Goal: Download file/media

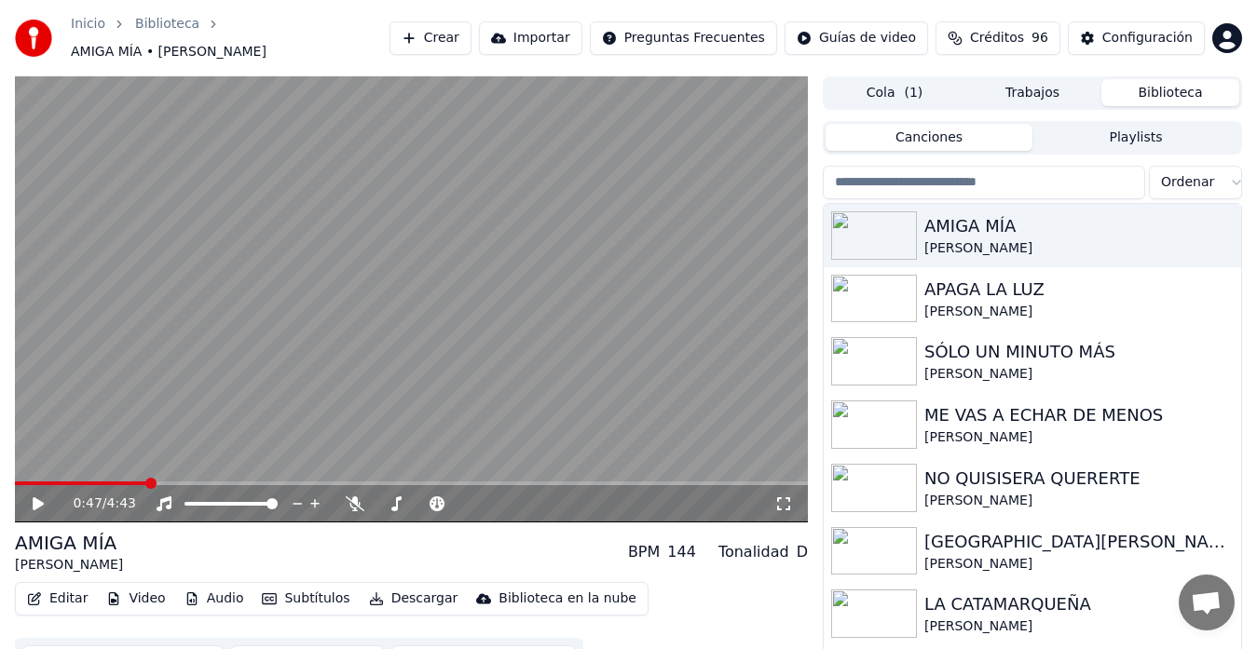
scroll to position [32, 0]
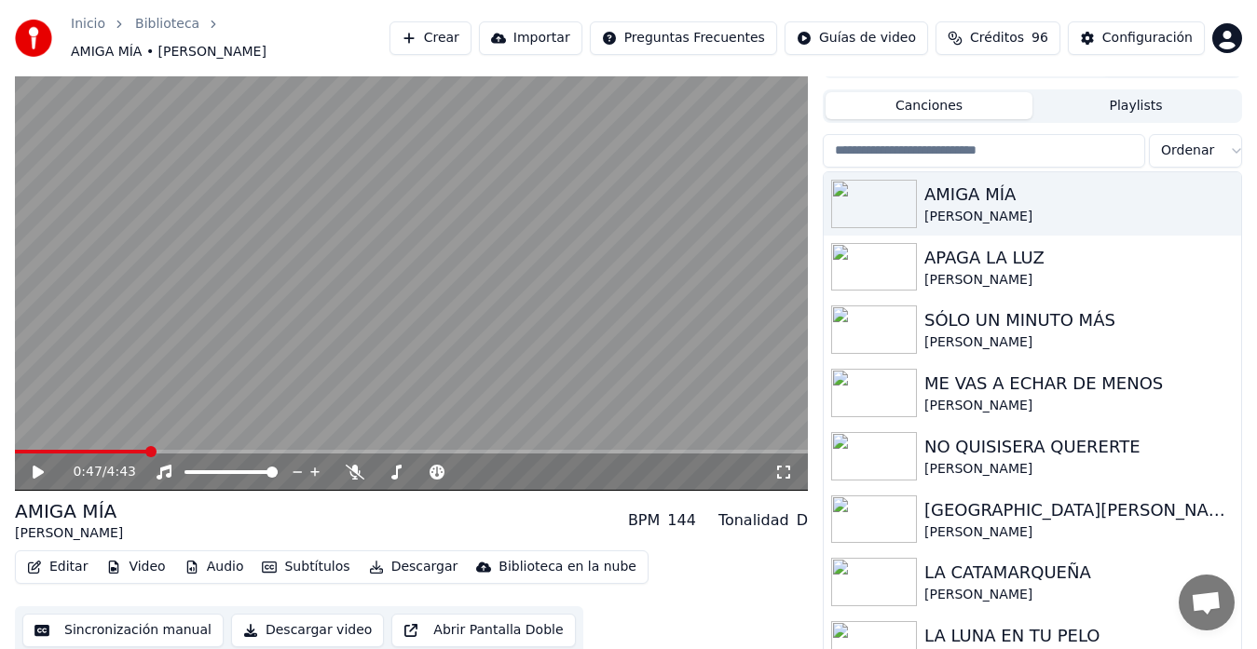
click at [223, 556] on button "Audio" at bounding box center [214, 567] width 75 height 26
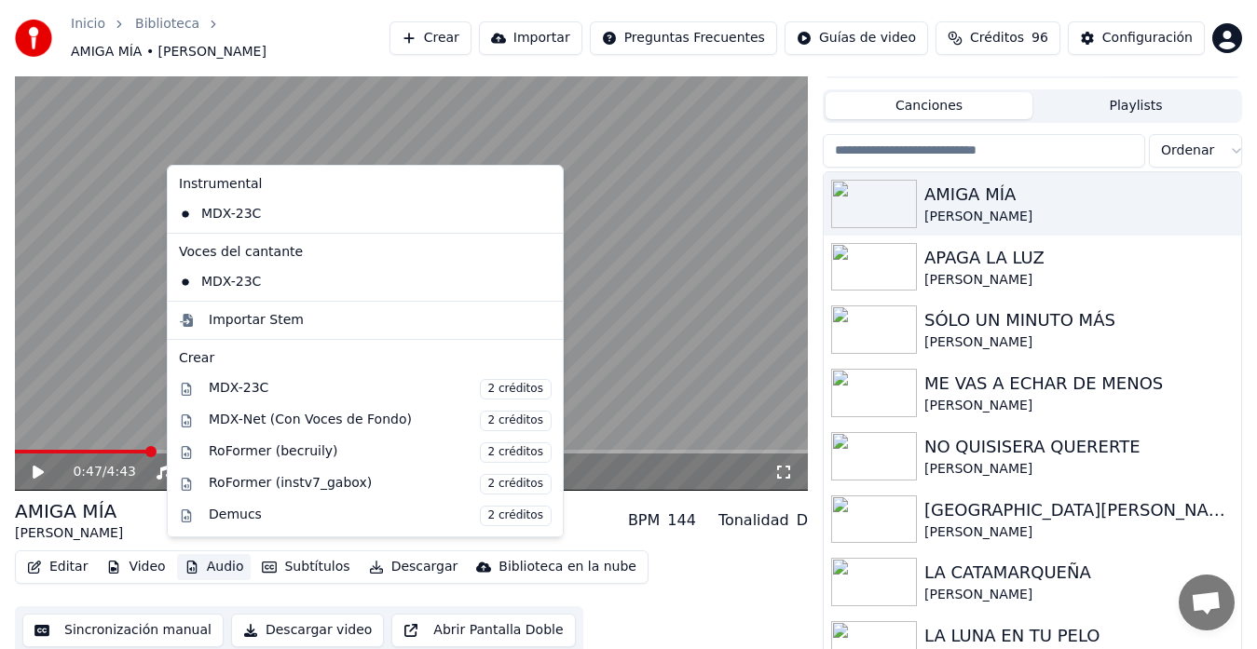
click at [223, 556] on button "Audio" at bounding box center [214, 567] width 75 height 26
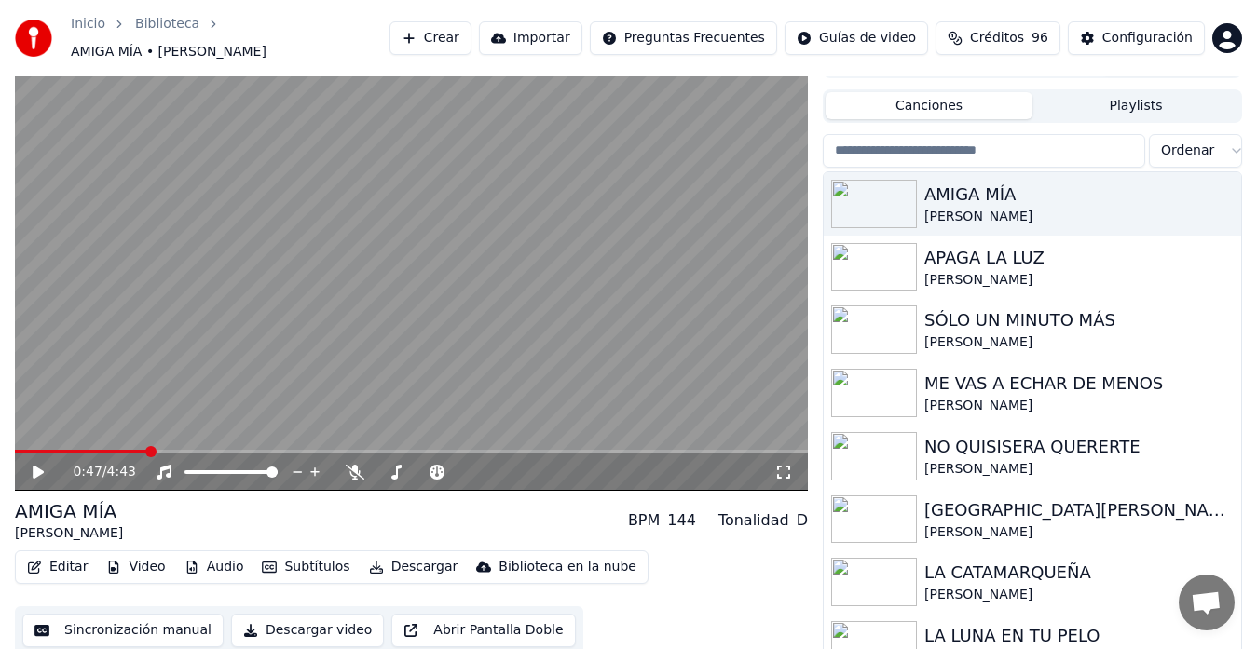
click at [81, 563] on button "Editar" at bounding box center [57, 567] width 75 height 26
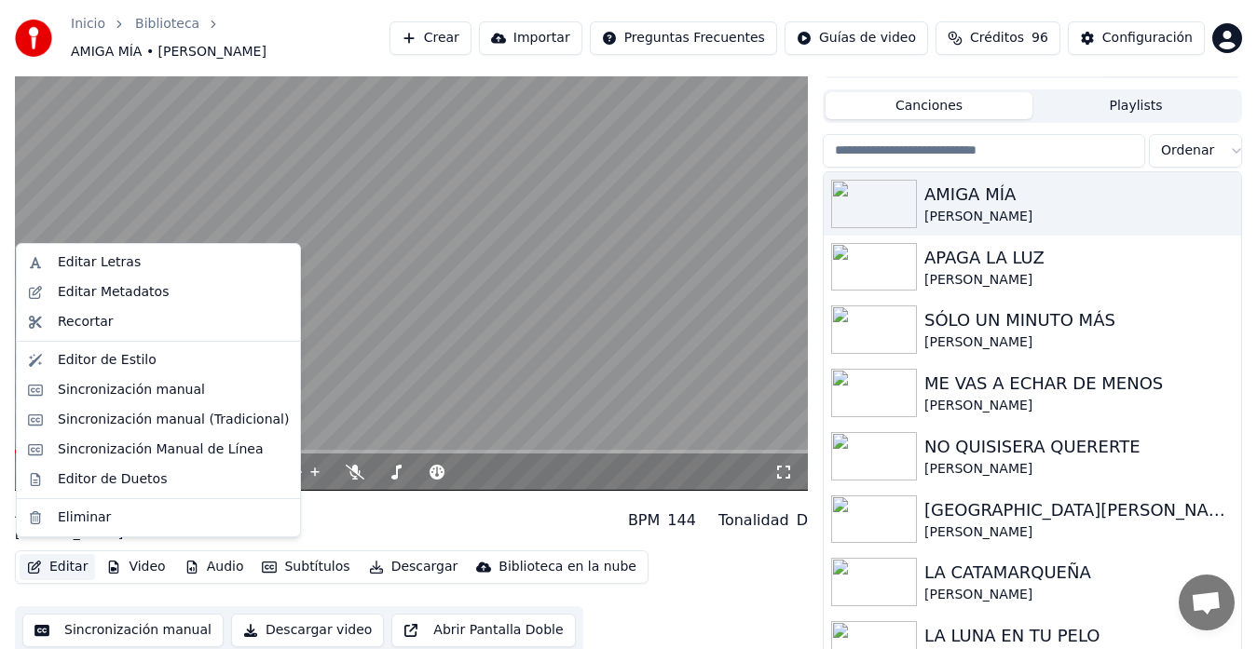
click at [266, 219] on video at bounding box center [411, 268] width 793 height 446
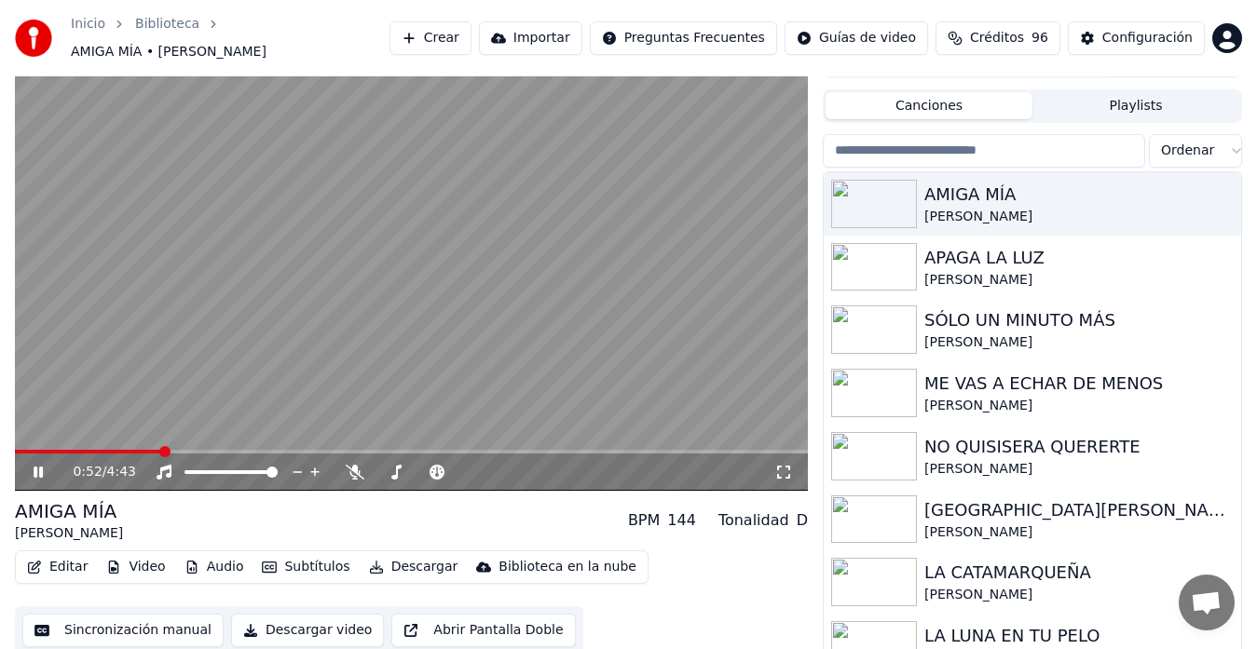
click at [236, 554] on button "Audio" at bounding box center [214, 567] width 75 height 26
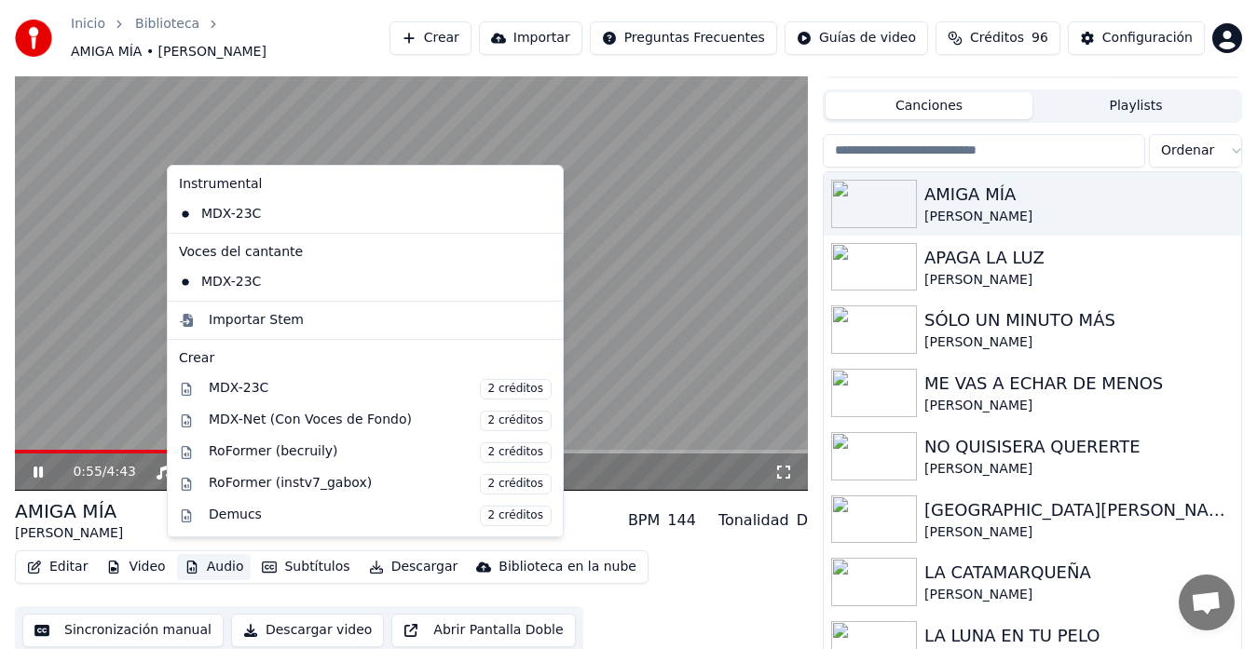
click at [34, 465] on icon at bounding box center [51, 472] width 43 height 15
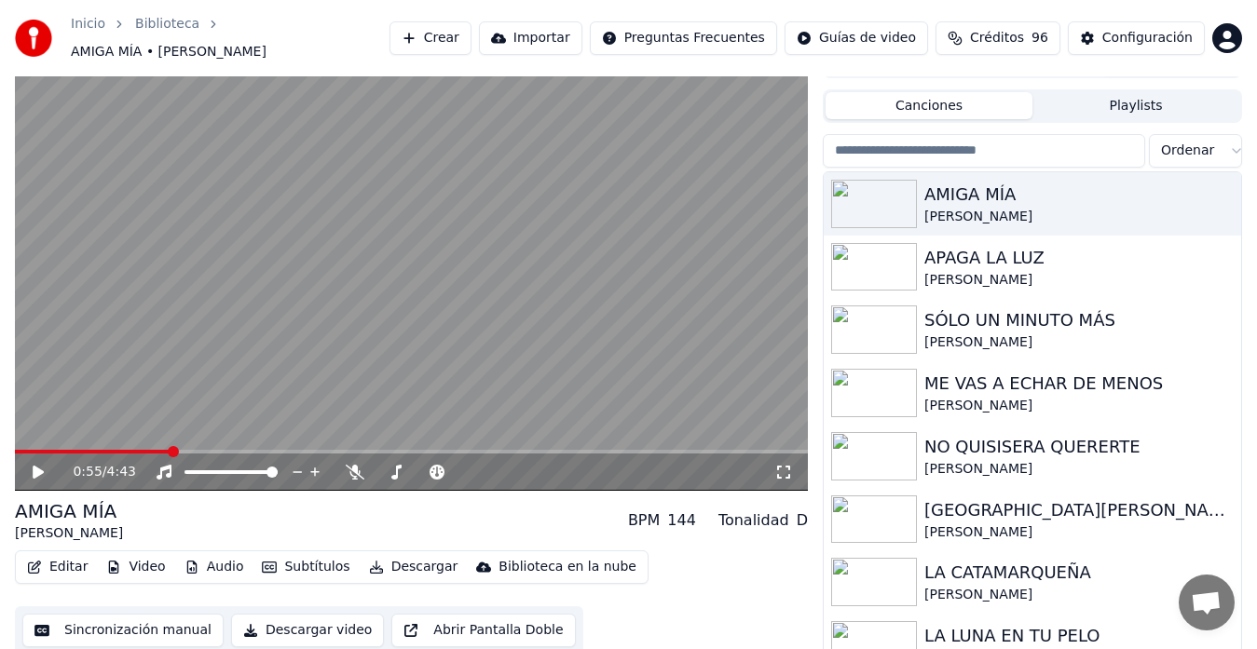
click at [226, 567] on button "Audio" at bounding box center [214, 567] width 75 height 26
click at [670, 572] on div "Editar Video Audio Subtítulos Descargar Biblioteca en la nube Sincronización ma…" at bounding box center [411, 603] width 793 height 104
click at [800, 517] on div "D" at bounding box center [801, 521] width 11 height 22
click at [775, 513] on div "Tonalidad" at bounding box center [753, 521] width 71 height 22
click at [673, 510] on div "BPM 144" at bounding box center [662, 521] width 68 height 22
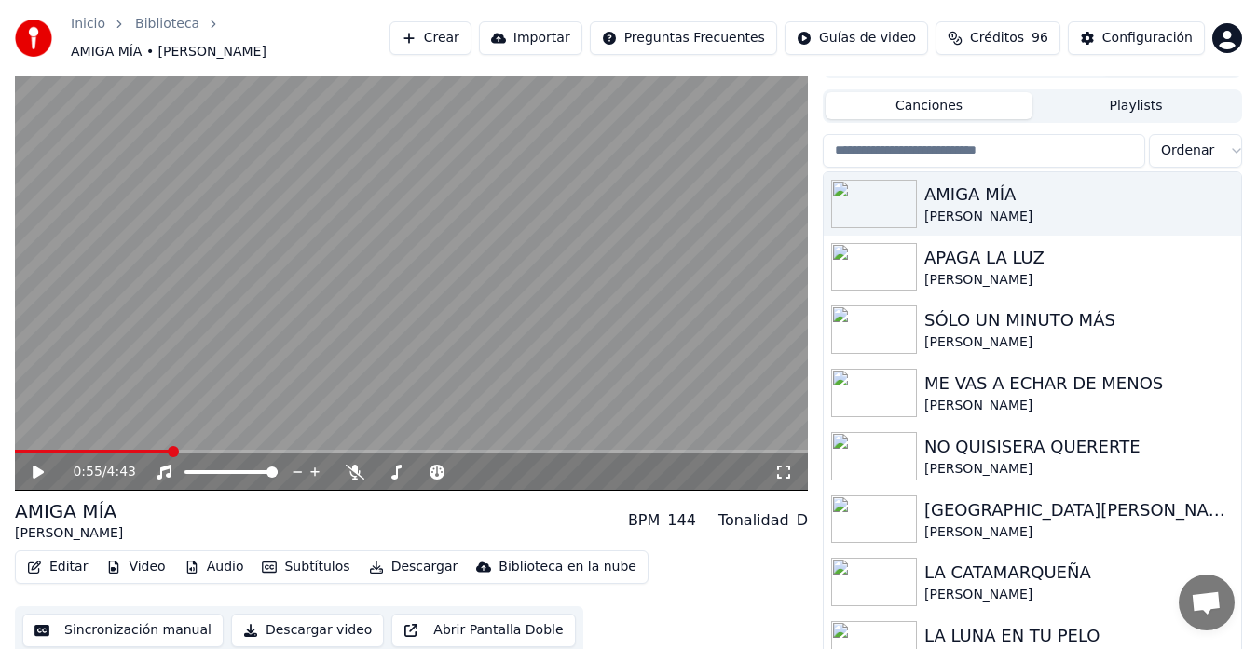
click at [646, 510] on div "BPM" at bounding box center [644, 521] width 32 height 22
click at [782, 465] on icon at bounding box center [783, 472] width 19 height 15
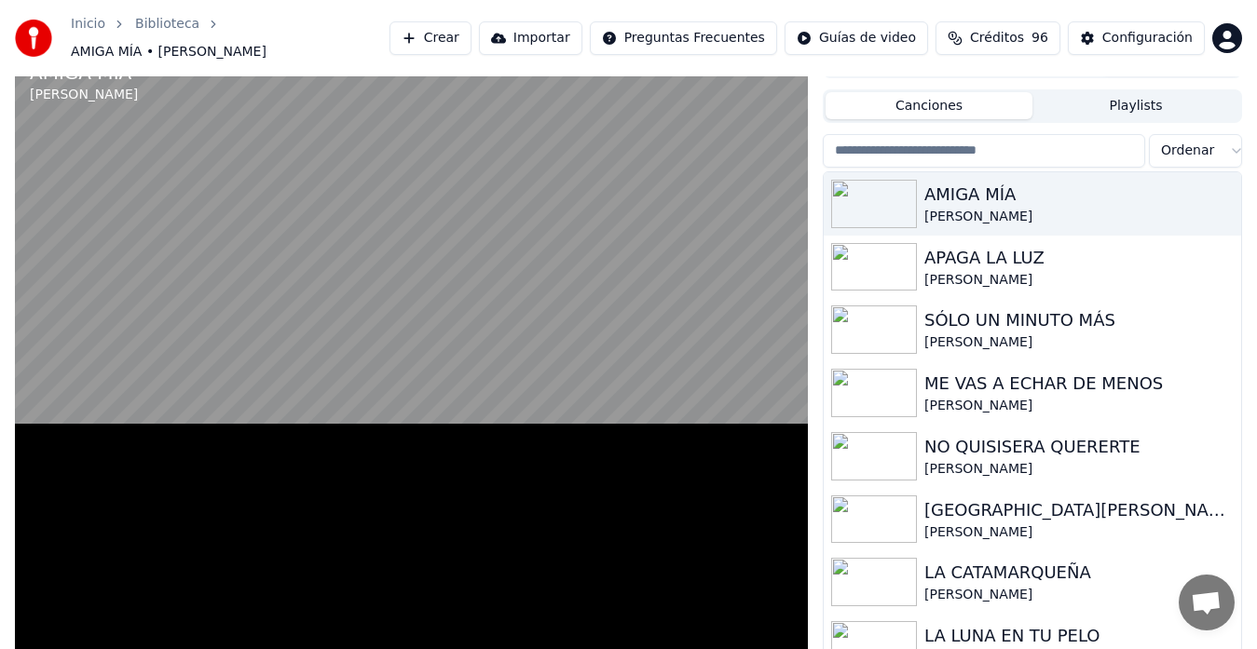
scroll to position [15, 0]
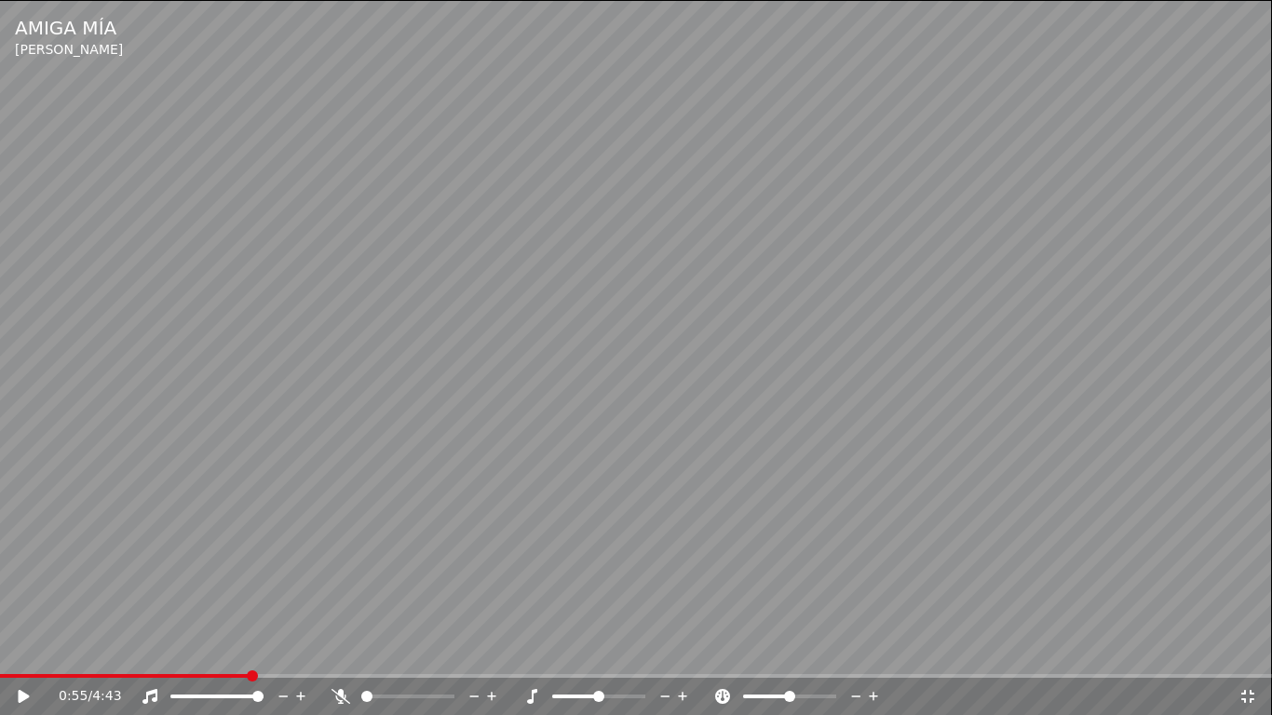
click at [852, 648] on icon at bounding box center [857, 696] width 18 height 19
click at [888, 639] on video at bounding box center [636, 357] width 1272 height 715
click at [935, 538] on video at bounding box center [636, 357] width 1272 height 715
click at [1256, 648] on icon at bounding box center [1248, 696] width 19 height 15
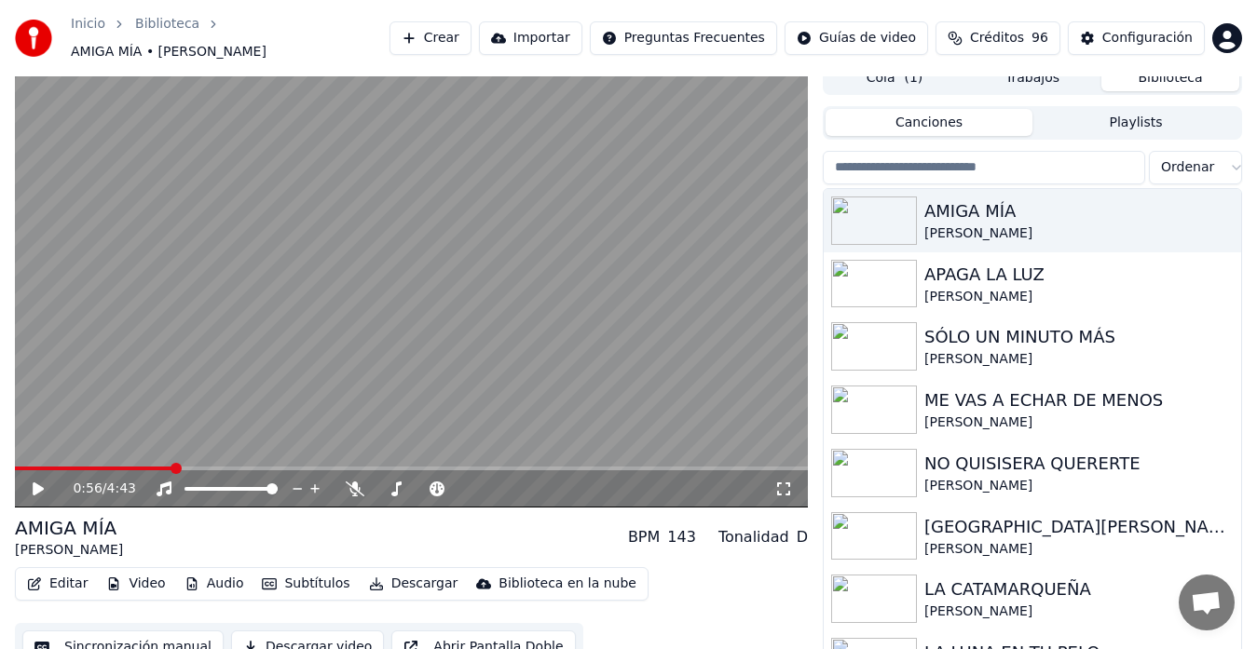
click at [17, 470] on div "0:56 / 4:43" at bounding box center [411, 488] width 793 height 37
click at [22, 467] on span at bounding box center [19, 469] width 8 height 4
click at [46, 482] on icon at bounding box center [51, 489] width 43 height 15
click at [15, 464] on span at bounding box center [20, 468] width 11 height 11
click at [441, 487] on span at bounding box center [439, 489] width 47 height 4
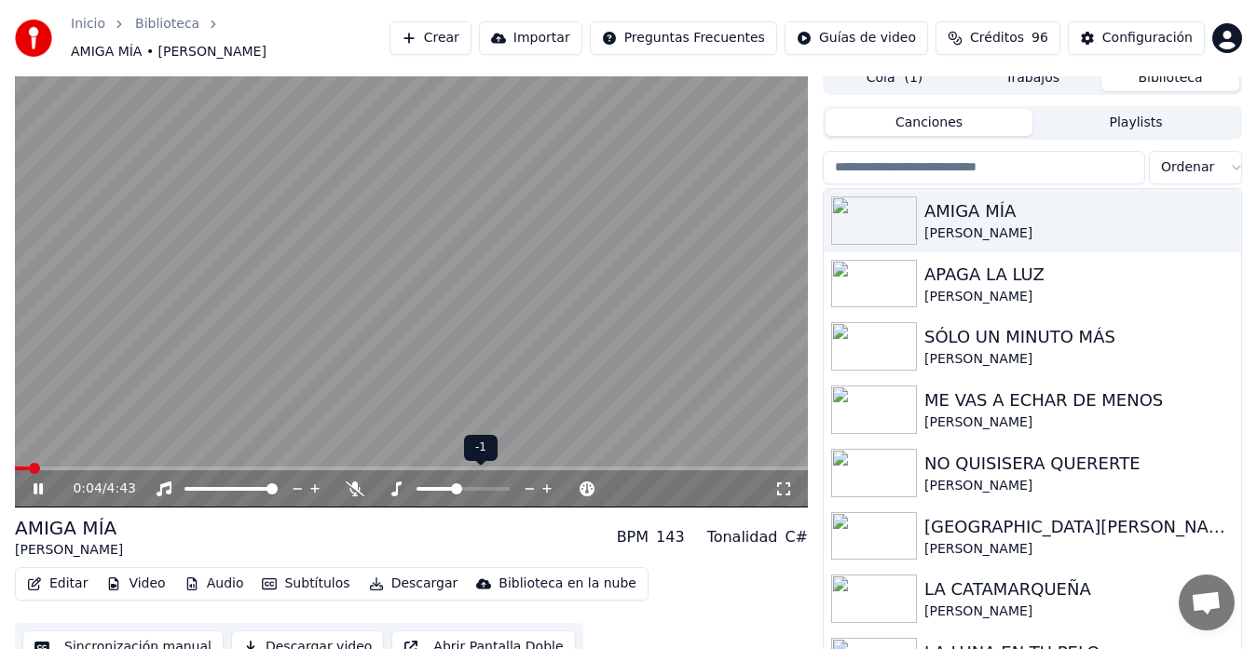
click at [452, 483] on span at bounding box center [456, 488] width 11 height 11
click at [449, 483] on span at bounding box center [449, 488] width 11 height 11
click at [419, 578] on button "Descargar" at bounding box center [413, 584] width 104 height 26
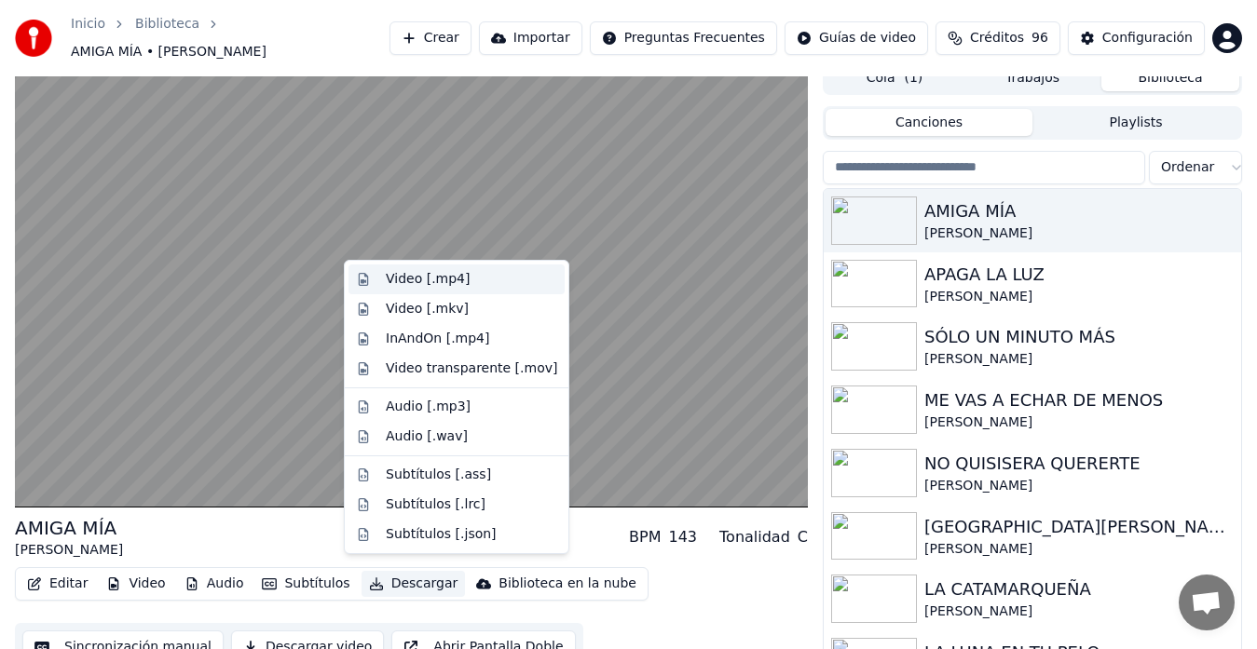
click at [457, 279] on div "Video [.mp4]" at bounding box center [428, 279] width 84 height 19
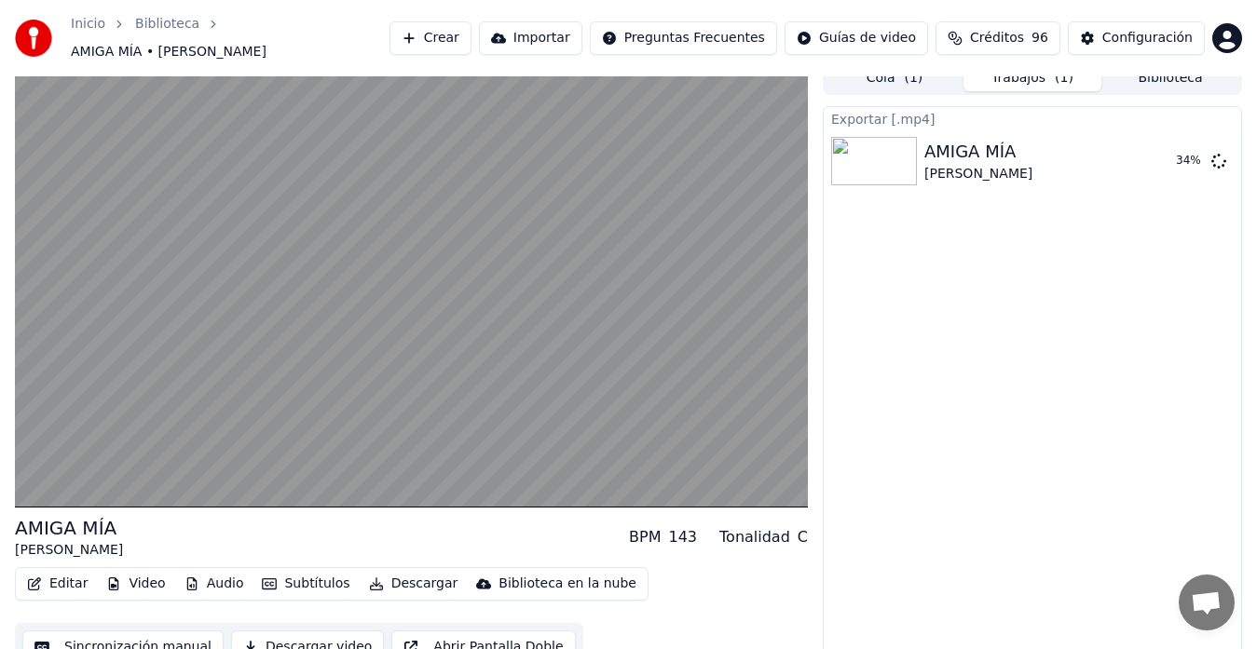
click at [1206, 353] on div "Exportar [.mp4] AMIGA MÍA [PERSON_NAME] 34 %" at bounding box center [1032, 381] width 419 height 551
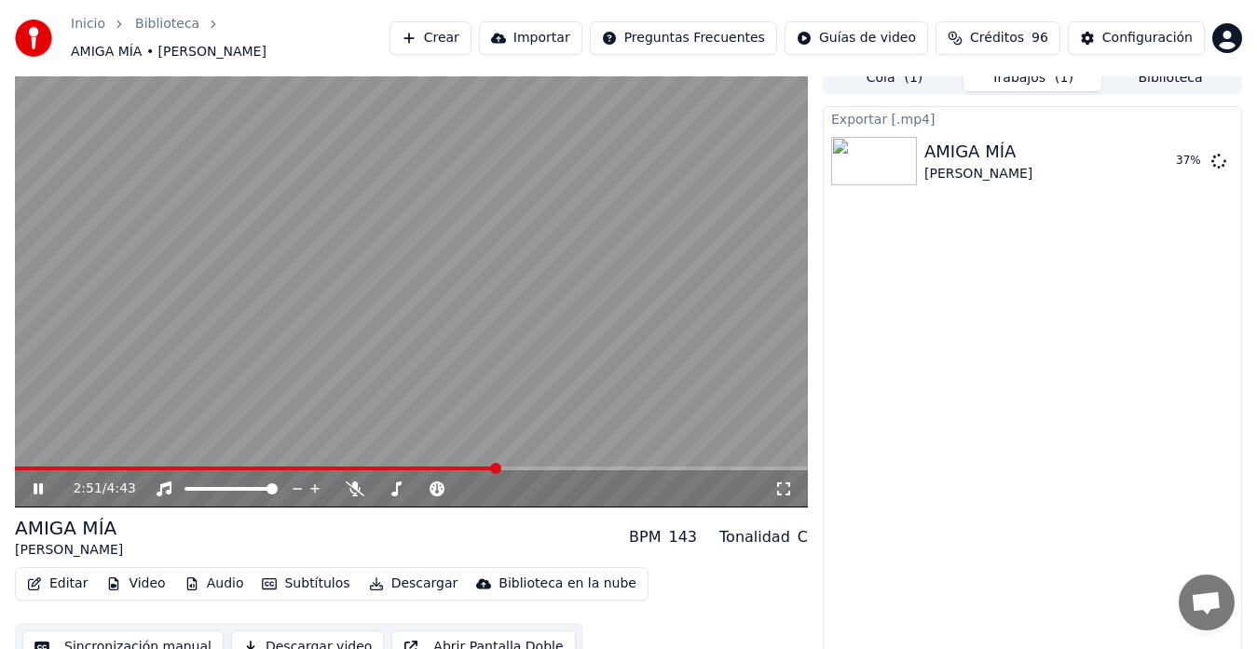
click at [48, 482] on icon at bounding box center [51, 489] width 43 height 15
